Goal: Task Accomplishment & Management: Complete application form

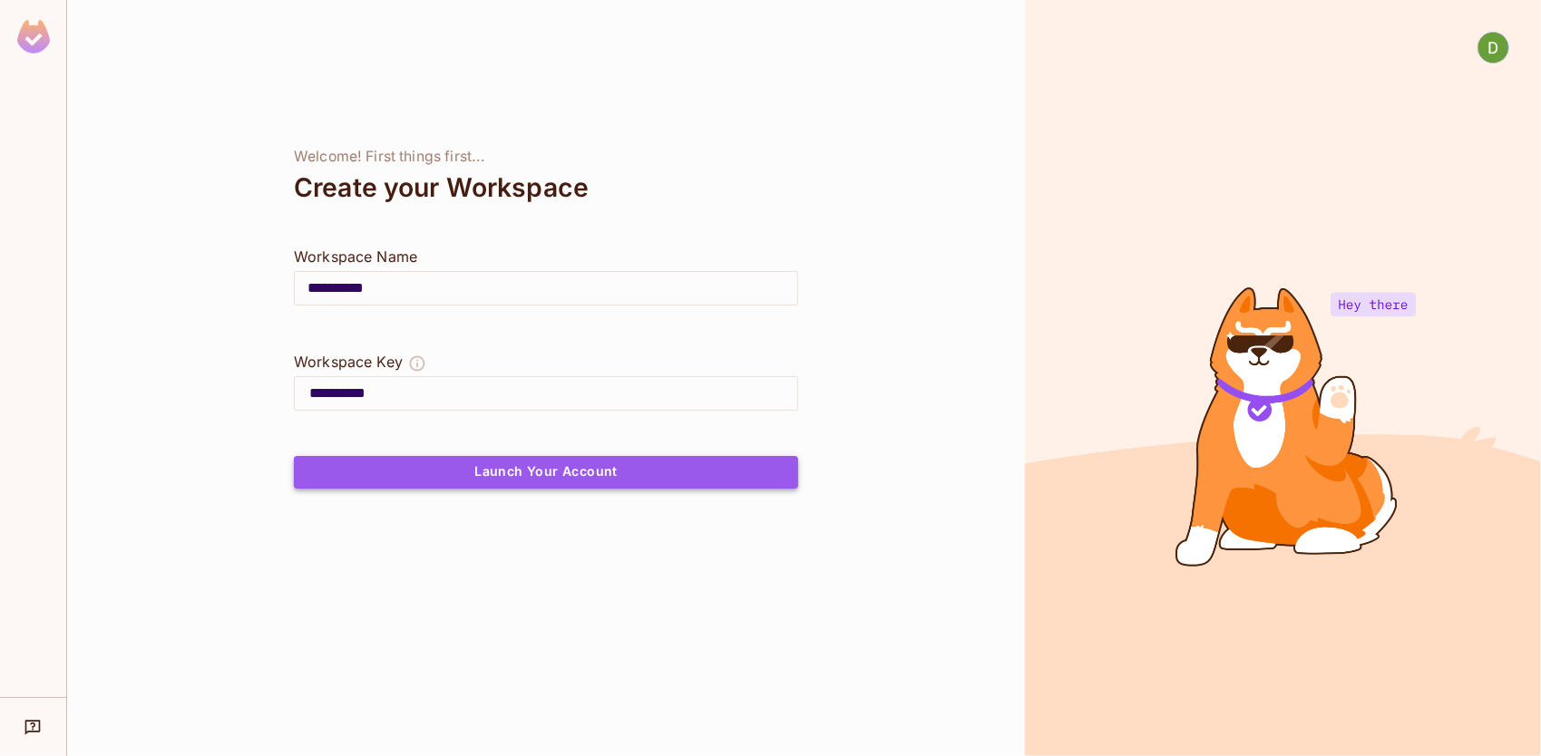
click at [477, 475] on button "Launch Your Account" at bounding box center [546, 472] width 504 height 33
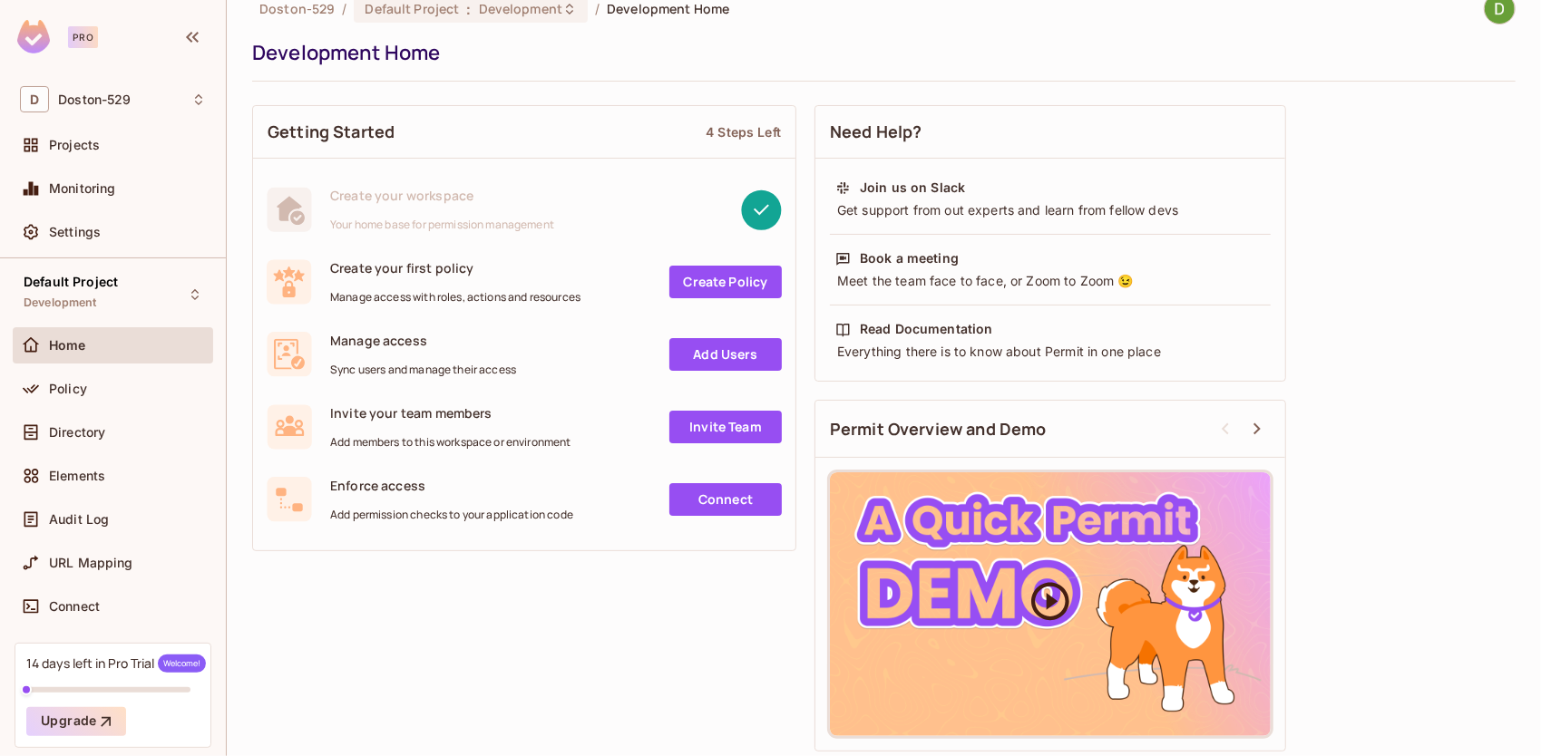
scroll to position [29, 0]
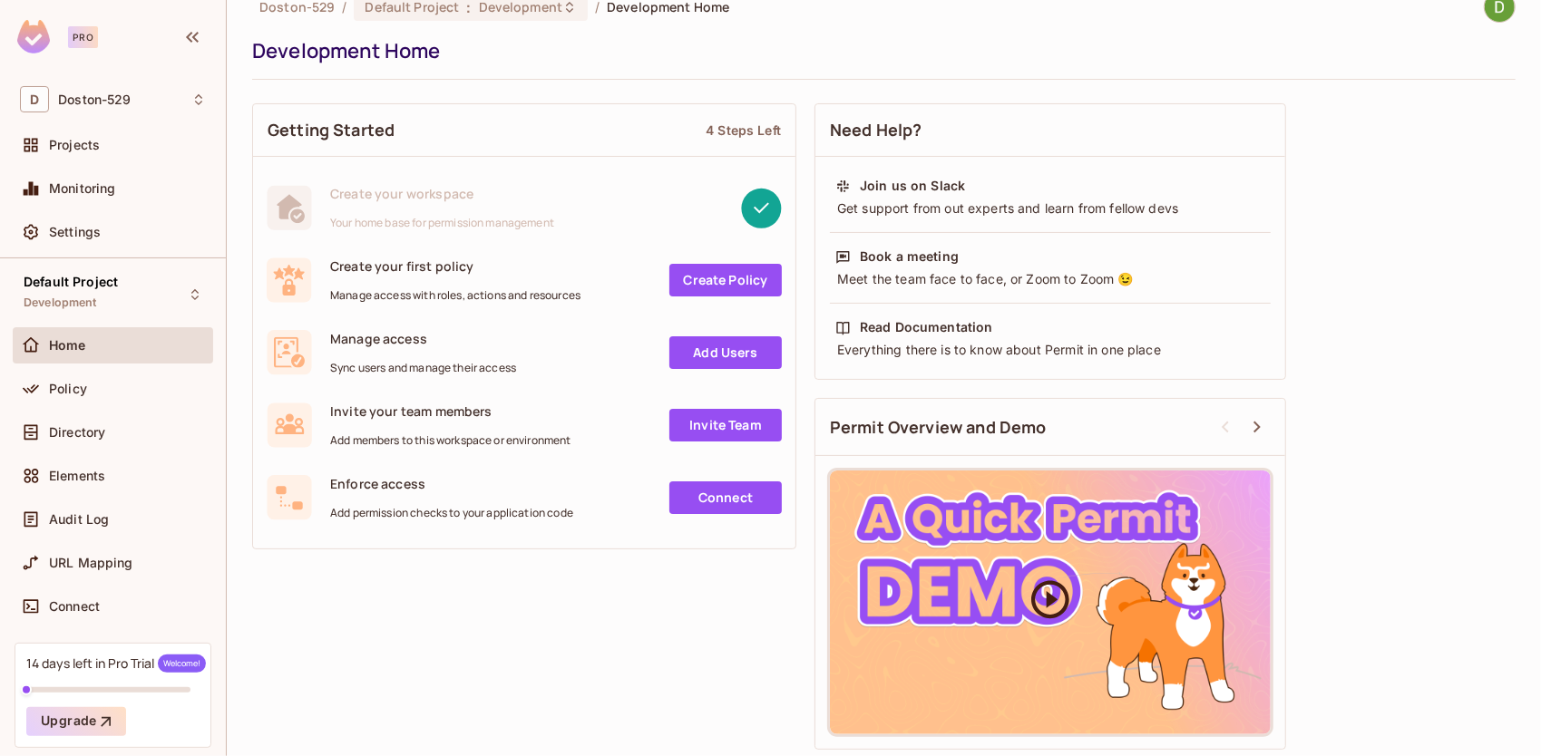
click at [1064, 566] on div at bounding box center [1050, 603] width 441 height 264
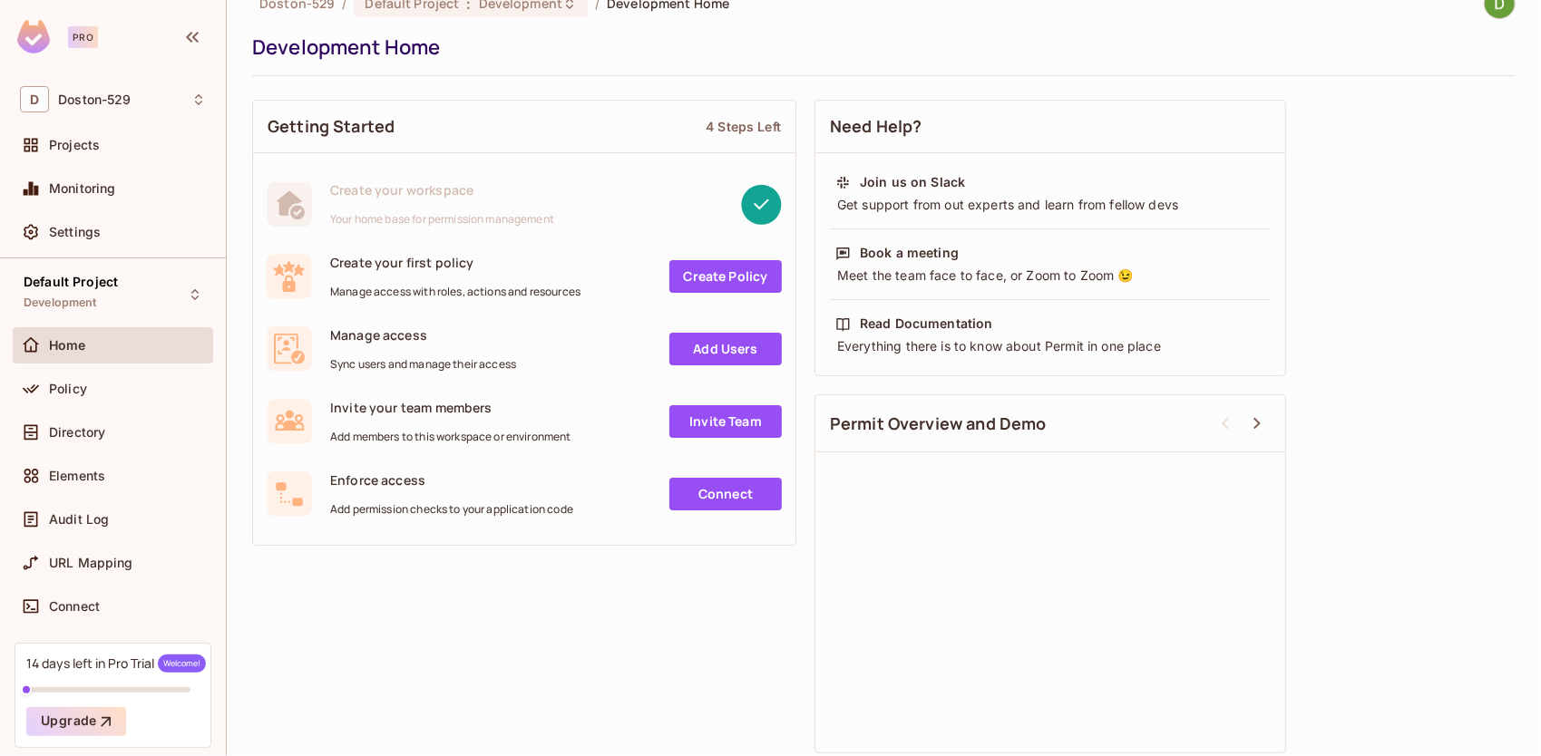
scroll to position [37, 0]
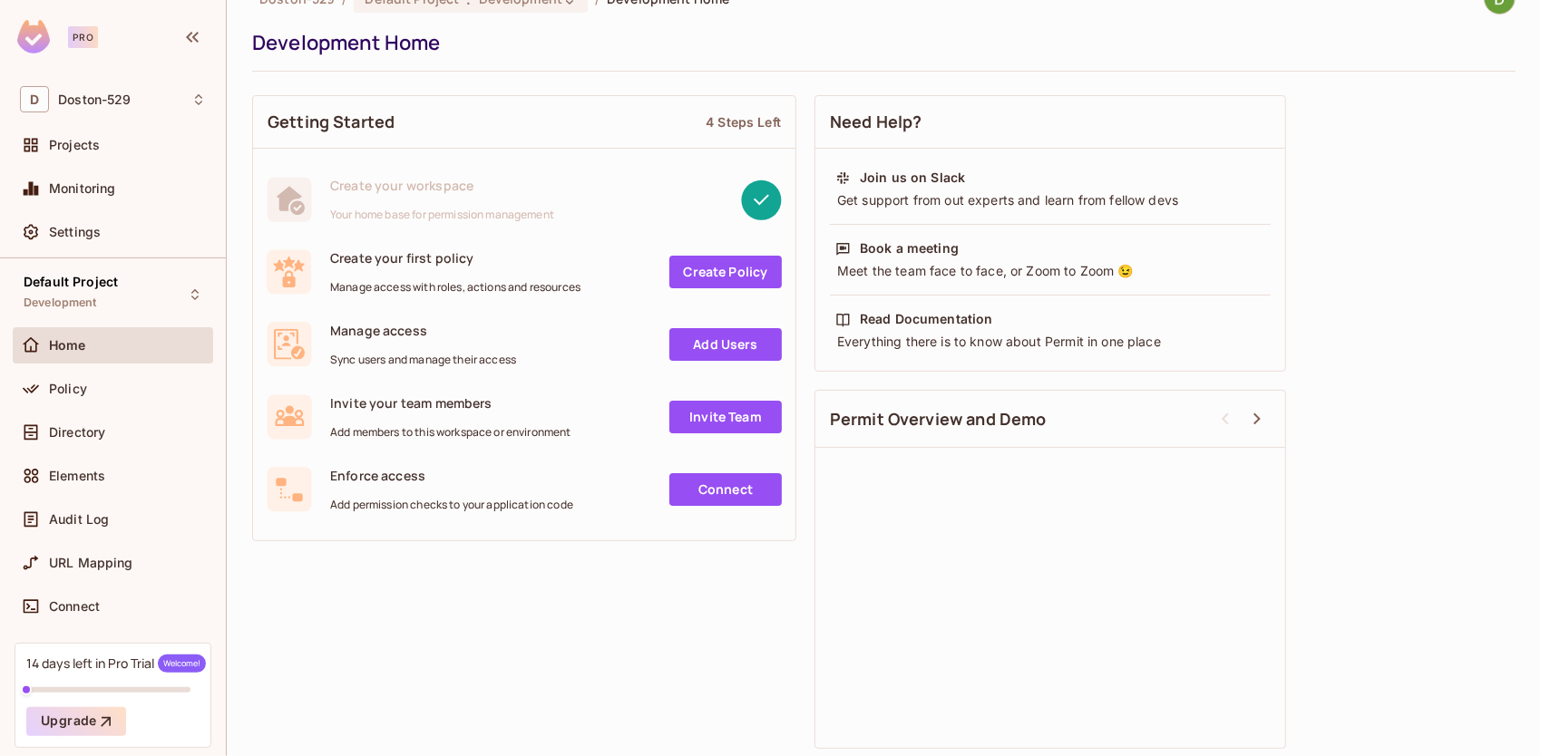
click at [555, 682] on div "Getting Started 4 Steps Left Create your workspace Your home base for permissio…" at bounding box center [884, 422] width 1264 height 672
